Goal: Navigation & Orientation: Find specific page/section

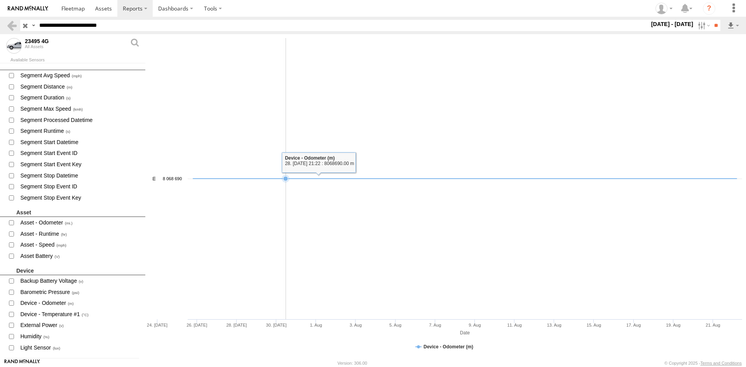
scroll to position [134, 0]
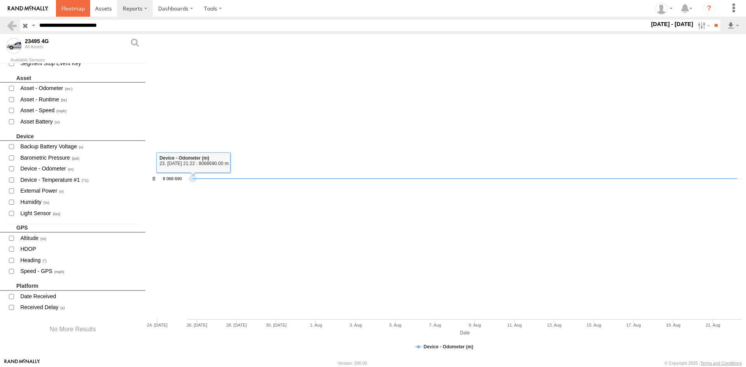
click at [74, 14] on link at bounding box center [73, 8] width 34 height 17
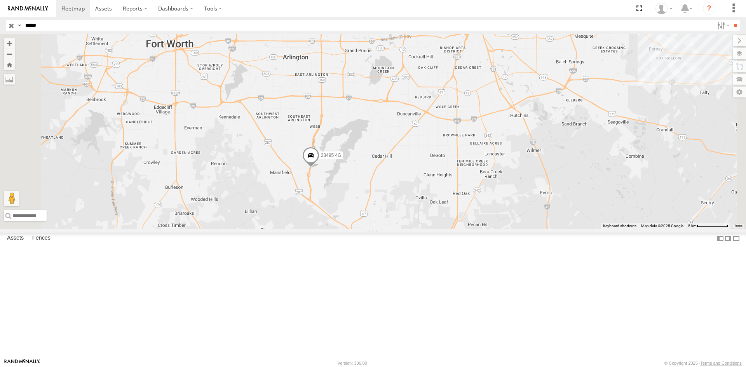
click at [10, 26] on input "button" at bounding box center [11, 25] width 10 height 11
